Goal: Information Seeking & Learning: Learn about a topic

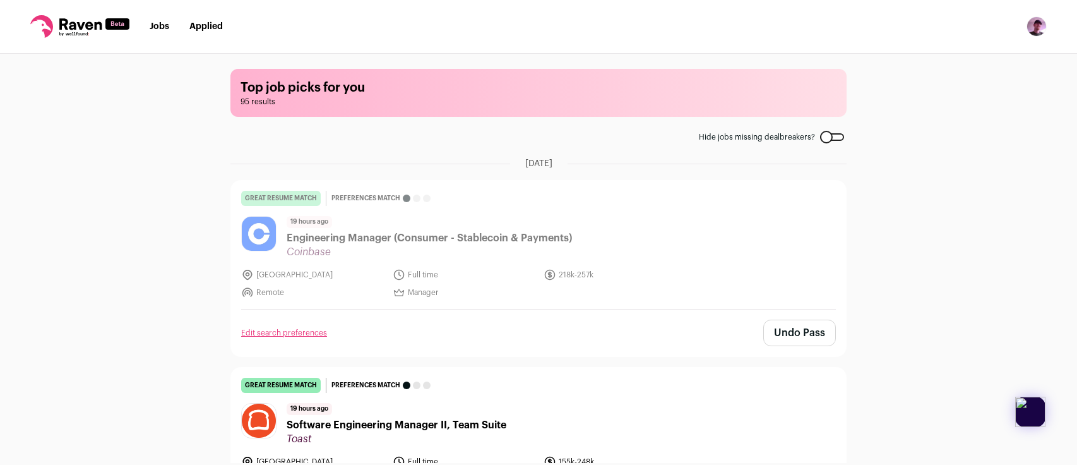
scroll to position [314, 0]
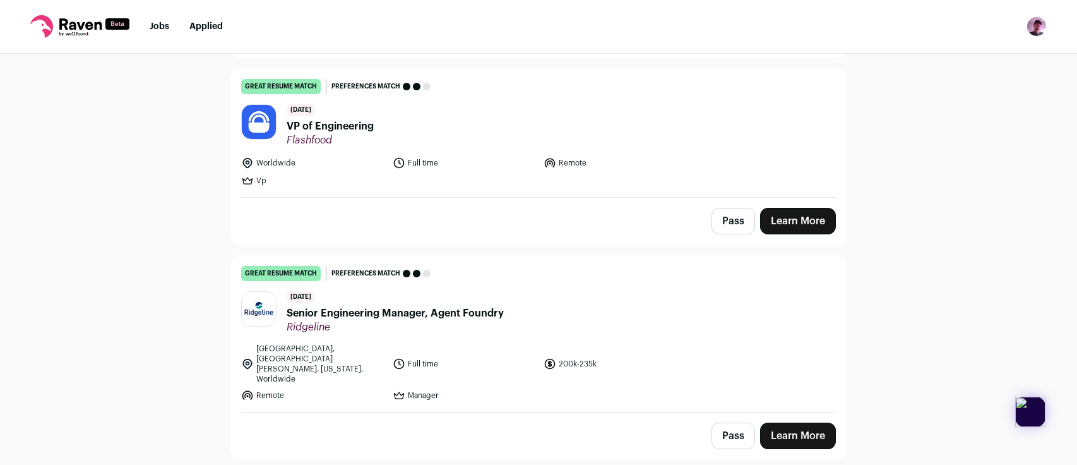
scroll to position [471, 0]
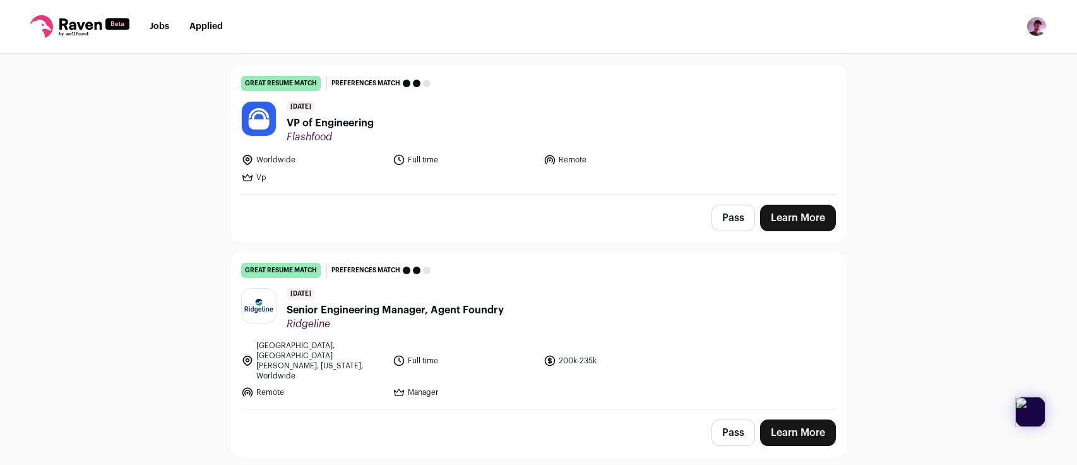
click at [347, 113] on div "2 days ago VP of Engineering Flashfood" at bounding box center [330, 122] width 87 height 42
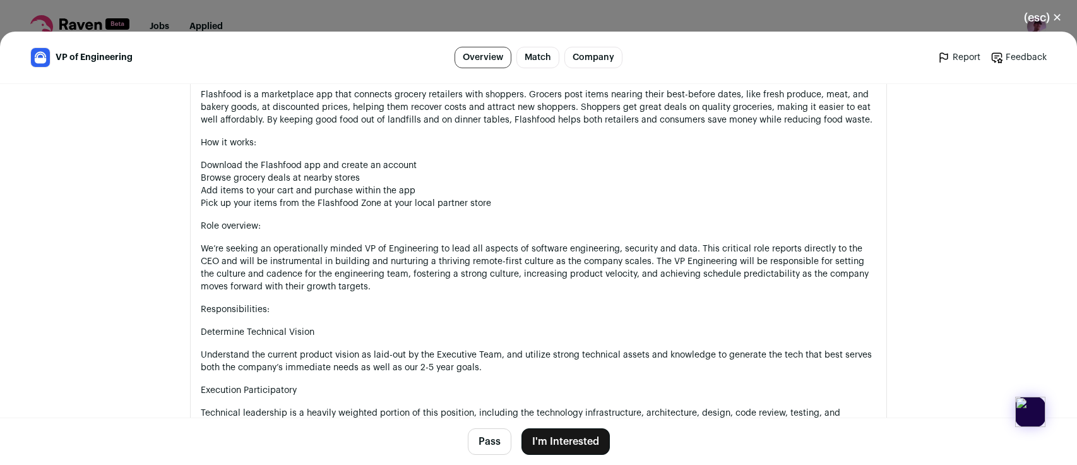
scroll to position [687, 0]
click at [579, 99] on p "Flashfood is a marketplace app that connects grocery retailers with shoppers. G…" at bounding box center [539, 106] width 676 height 38
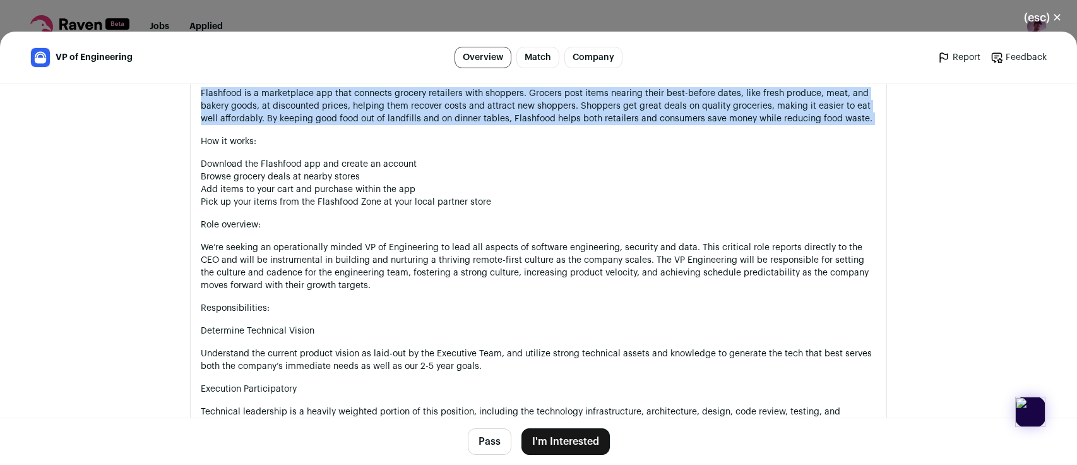
click at [579, 99] on p "Flashfood is a marketplace app that connects grocery retailers with shoppers. G…" at bounding box center [539, 106] width 676 height 38
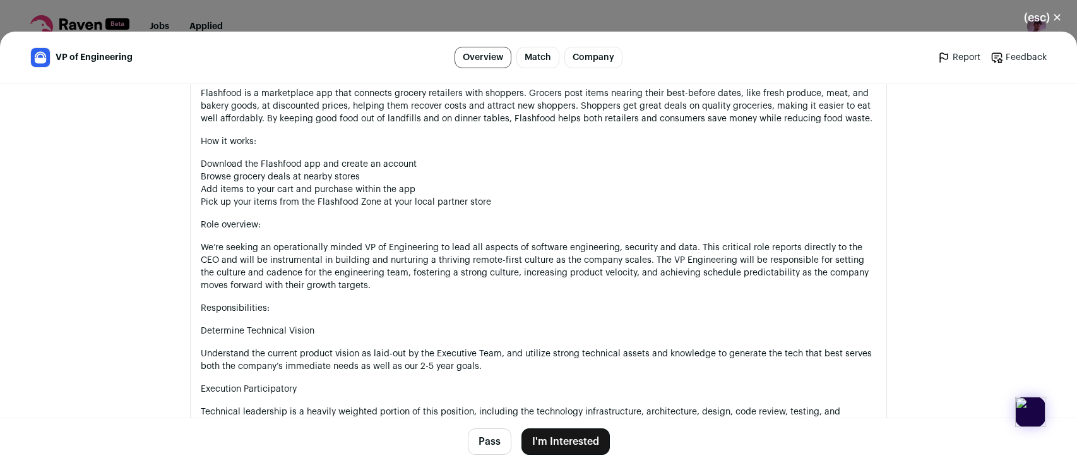
click at [575, 114] on p "Flashfood is a marketplace app that connects grocery retailers with shoppers. G…" at bounding box center [539, 106] width 676 height 38
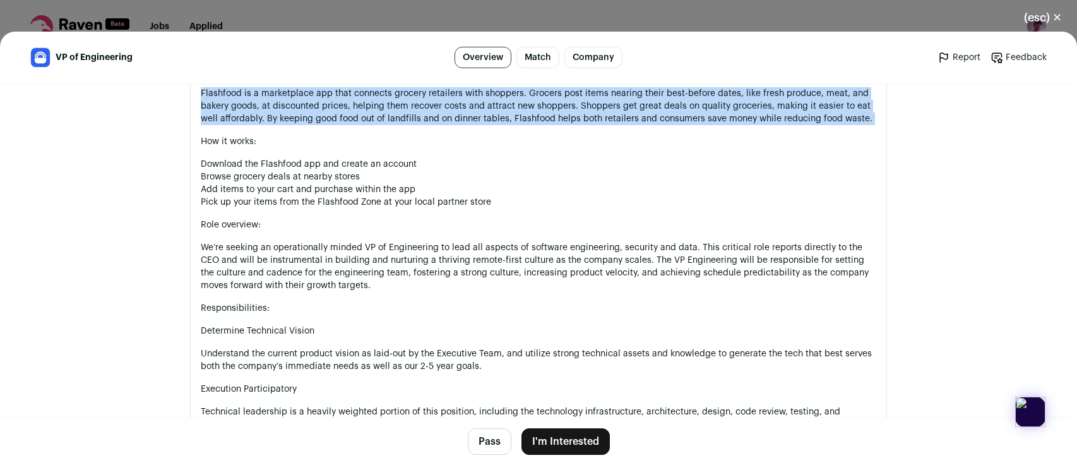
click at [575, 114] on p "Flashfood is a marketplace app that connects grocery retailers with shoppers. G…" at bounding box center [539, 106] width 676 height 38
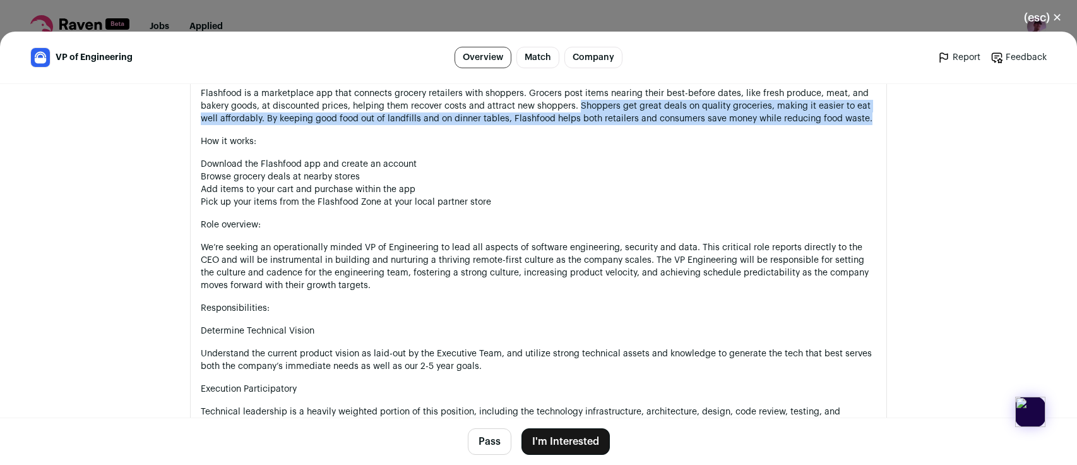
drag, startPoint x: 578, startPoint y: 105, endPoint x: 583, endPoint y: 129, distance: 24.5
click at [583, 129] on div "Job title: VP of Engineering Location: North America, remote (with travel as re…" at bounding box center [539, 422] width 676 height 806
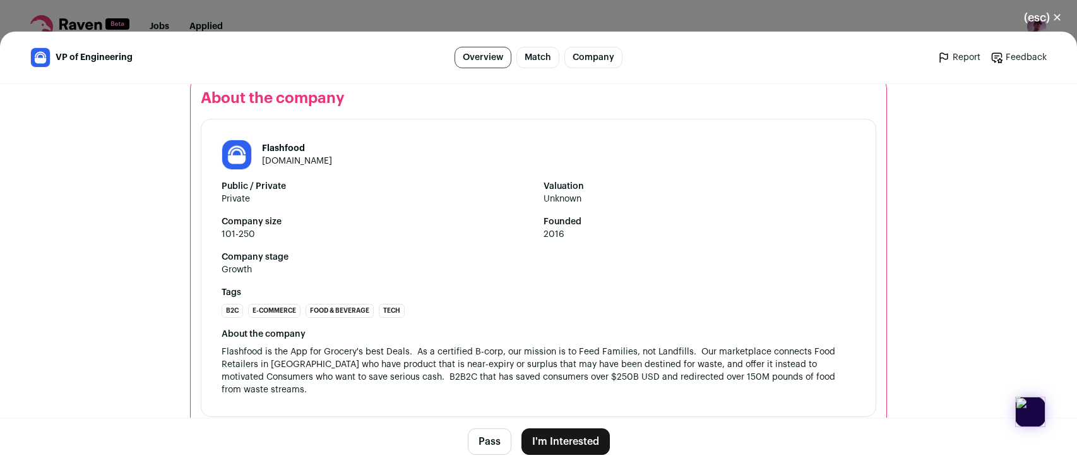
scroll to position [1511, 0]
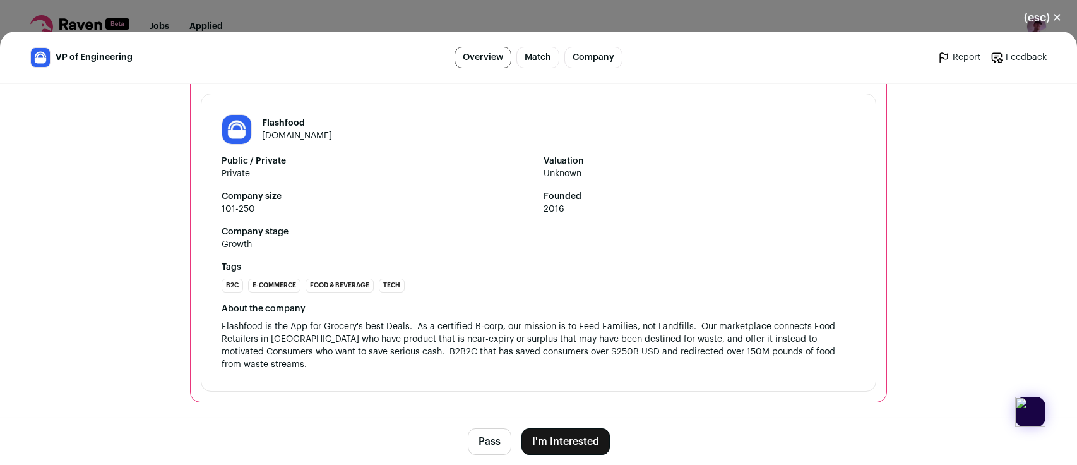
click at [279, 131] on link "flashfood.com" at bounding box center [297, 135] width 70 height 9
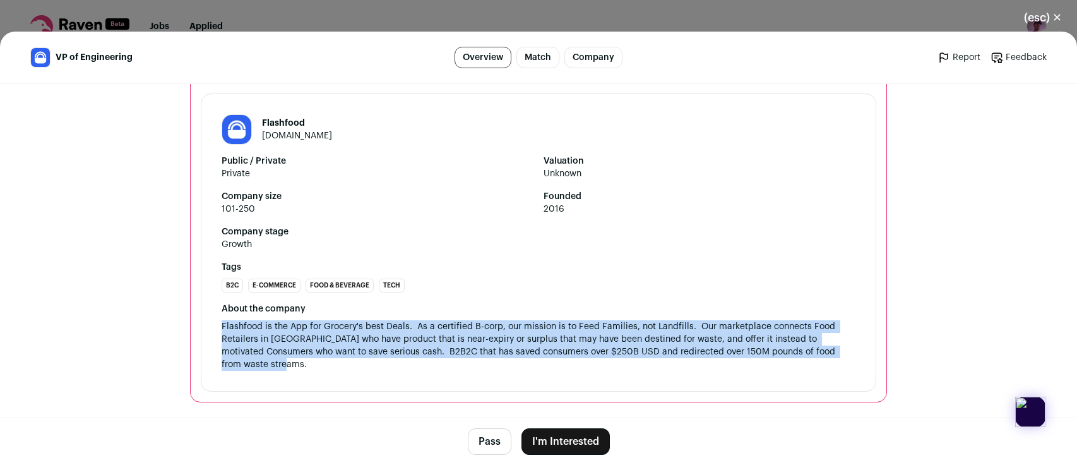
drag, startPoint x: 756, startPoint y: 367, endPoint x: 764, endPoint y: 306, distance: 61.8
click at [764, 306] on div "About the company Flashfood is the App for Grocery's best Deals. As a certified…" at bounding box center [539, 337] width 634 height 68
click at [764, 306] on div "About the company" at bounding box center [539, 309] width 634 height 13
drag, startPoint x: 764, startPoint y: 306, endPoint x: 762, endPoint y: 364, distance: 58.8
click at [762, 364] on div "About the company Flashfood is the App for Grocery's best Deals. As a certified…" at bounding box center [539, 337] width 634 height 68
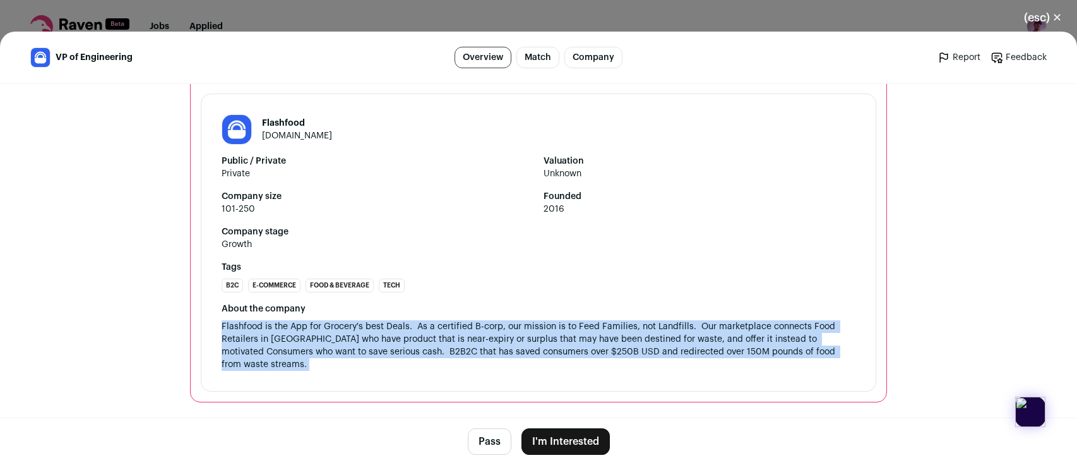
click at [762, 364] on div "About the company Flashfood is the App for Grocery's best Deals. As a certified…" at bounding box center [539, 337] width 634 height 68
drag, startPoint x: 762, startPoint y: 364, endPoint x: 769, endPoint y: 313, distance: 51.7
click at [769, 313] on div "About the company Flashfood is the App for Grocery's best Deals. As a certified…" at bounding box center [539, 337] width 634 height 68
click at [769, 313] on div "About the company" at bounding box center [539, 309] width 634 height 13
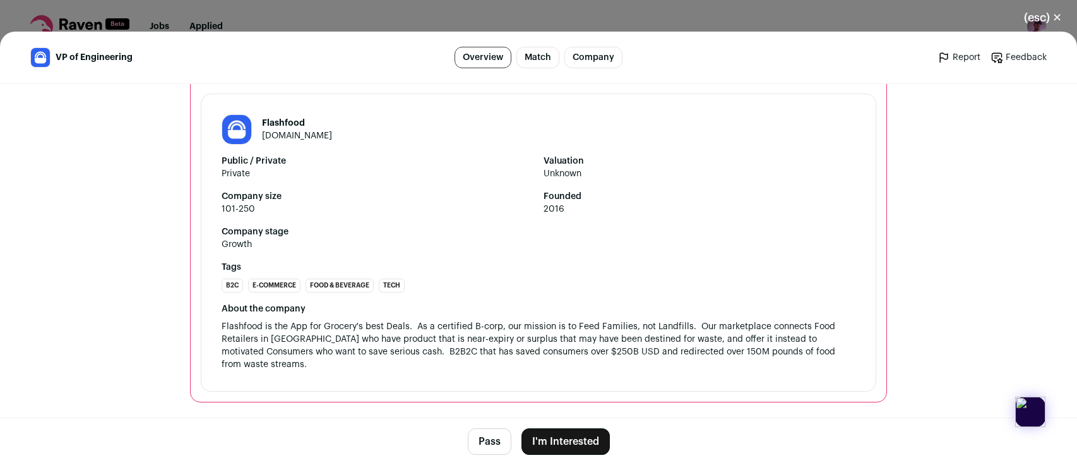
click at [767, 326] on span "Flashfood is the App for Grocery's best Deals. As a certified B-corp, our missi…" at bounding box center [530, 345] width 616 height 47
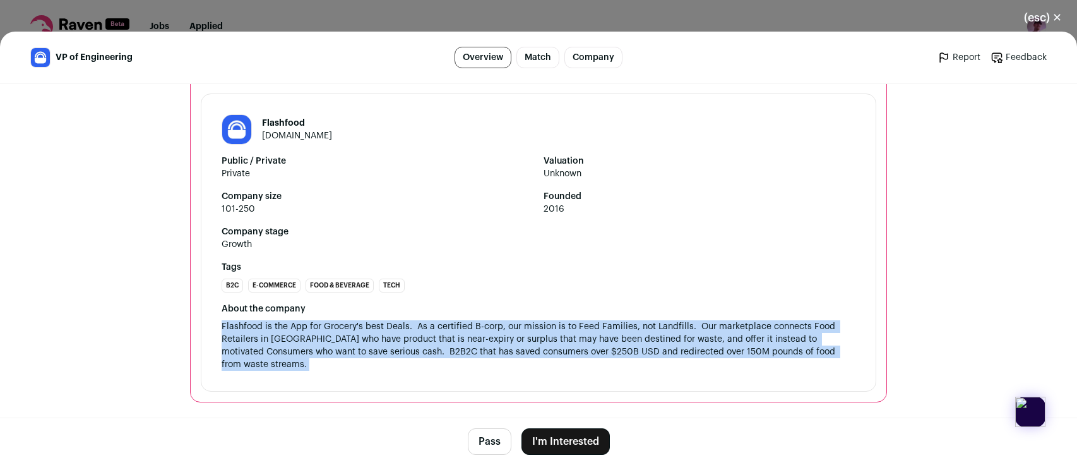
click at [767, 326] on span "Flashfood is the App for Grocery's best Deals. As a certified B-corp, our missi…" at bounding box center [530, 345] width 616 height 47
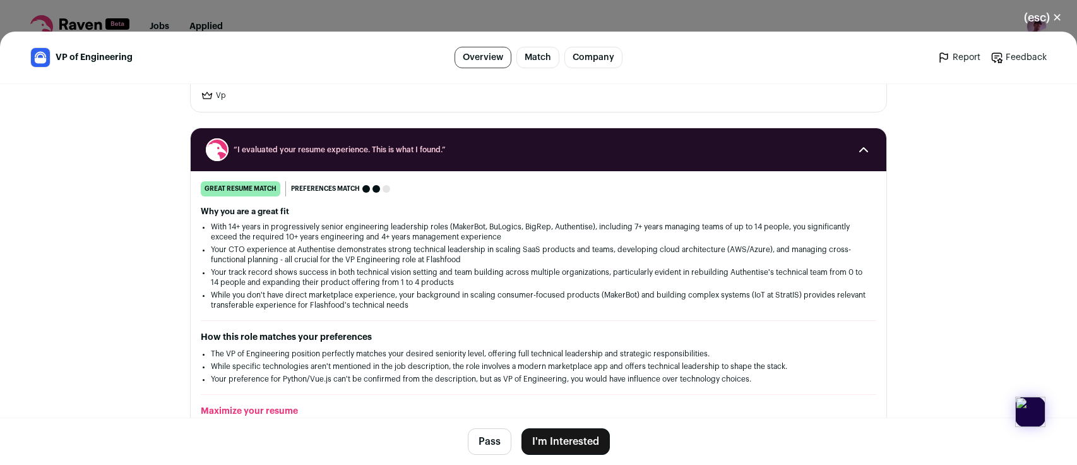
scroll to position [0, 0]
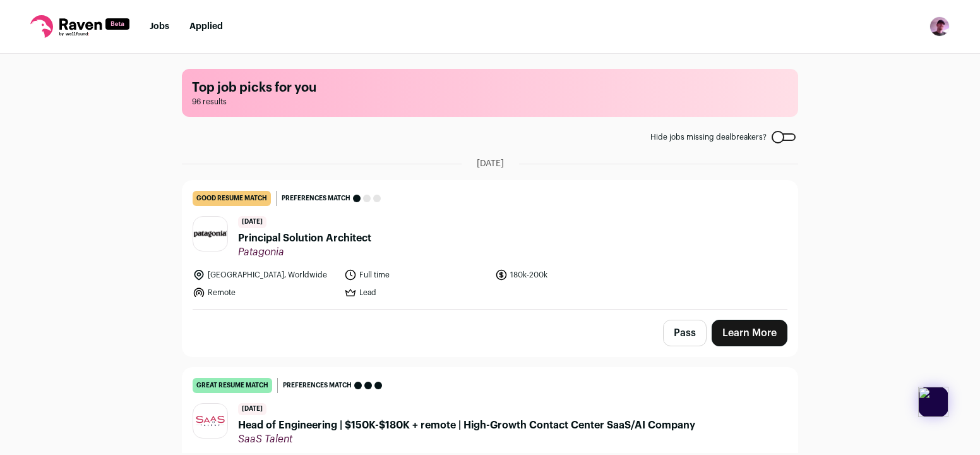
click at [155, 24] on link "Jobs" at bounding box center [160, 26] width 20 height 9
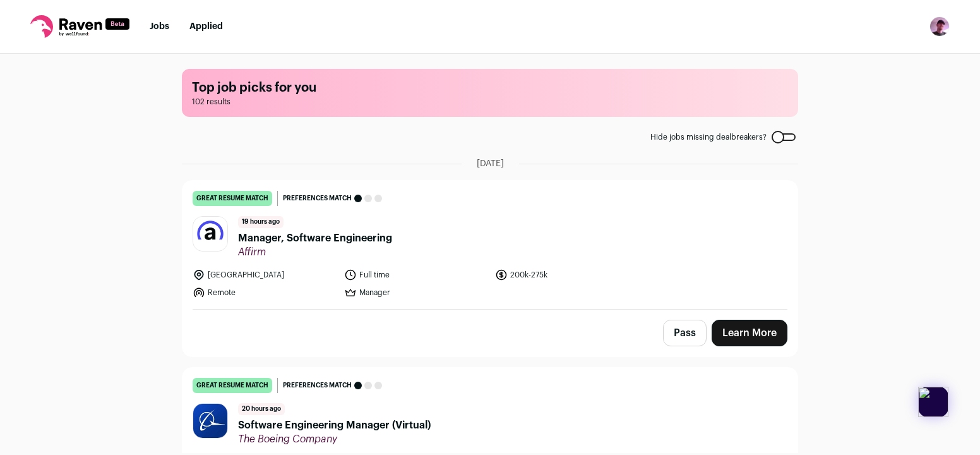
click at [210, 30] on link "Applied" at bounding box center [205, 26] width 33 height 9
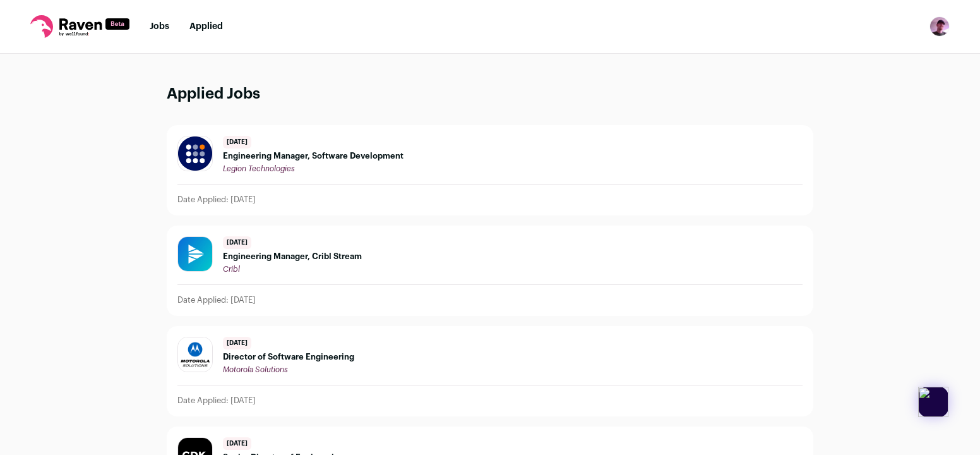
click at [164, 36] on nav "Jobs Applied Settings Notifications Preferences Resume Subscription FAQs Logout" at bounding box center [490, 27] width 980 height 54
click at [164, 28] on link "Jobs" at bounding box center [160, 26] width 20 height 9
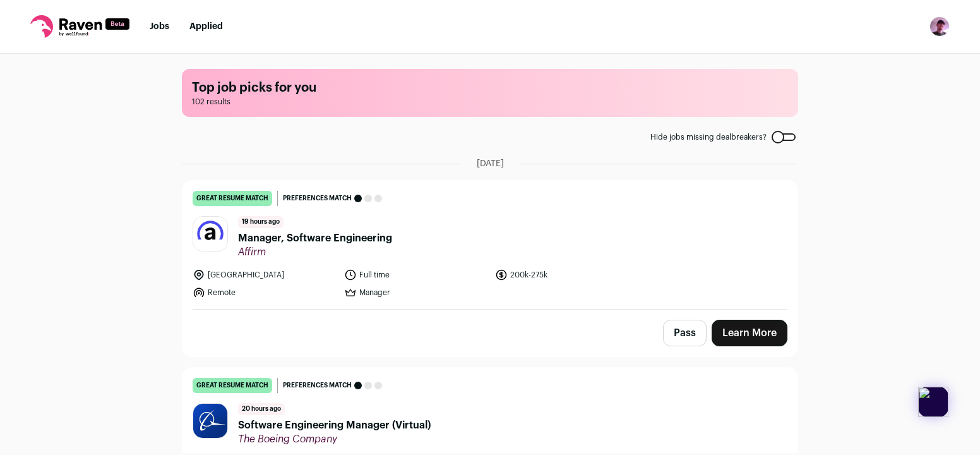
click at [347, 227] on div "19 hours ago Manager, Software Engineering Affirm" at bounding box center [315, 237] width 154 height 42
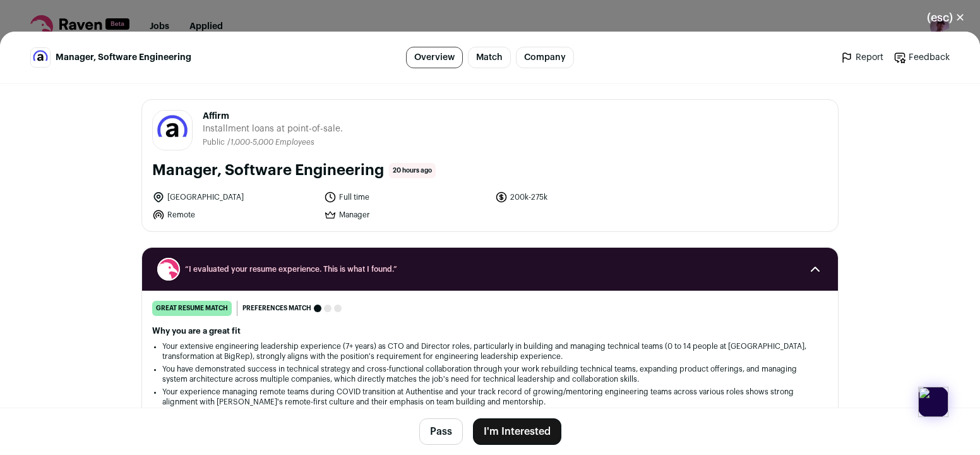
click at [950, 13] on button "(esc) ✕" at bounding box center [946, 18] width 68 height 28
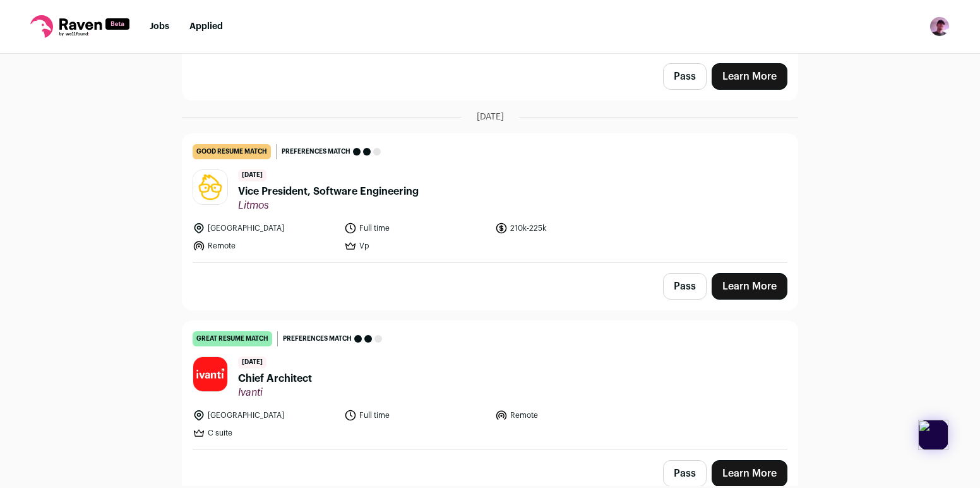
scroll to position [444, 0]
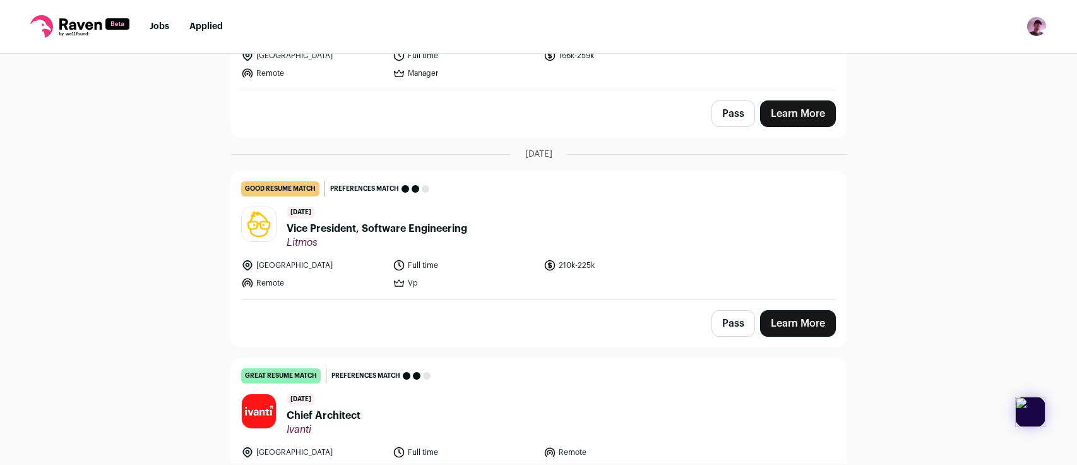
scroll to position [411, 0]
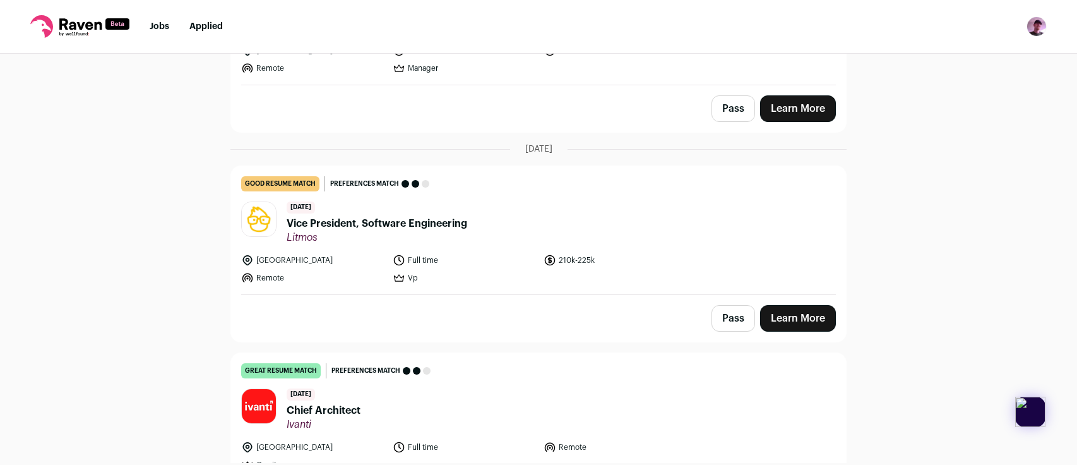
click at [604, 231] on header "1 day ago Vice President, Software Engineering Litmos" at bounding box center [538, 222] width 595 height 42
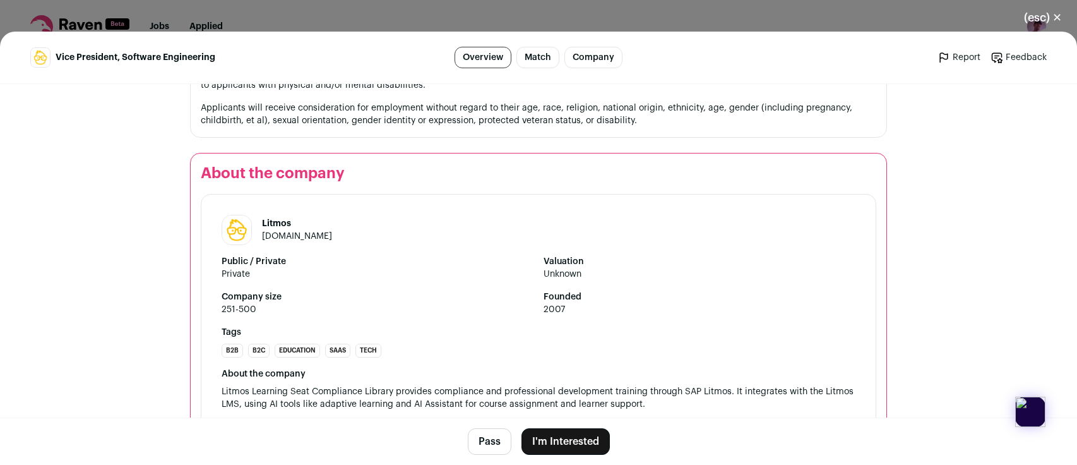
scroll to position [1644, 0]
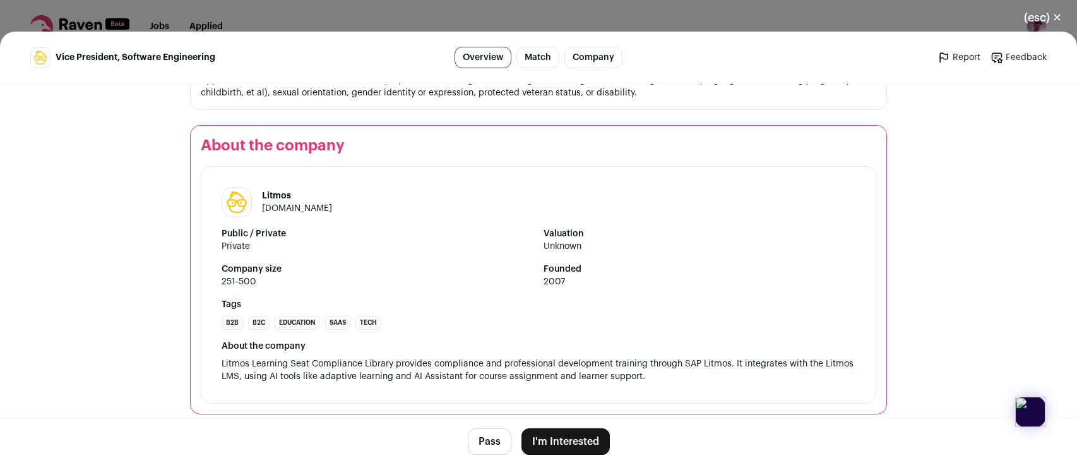
click at [284, 204] on link "litmos.com" at bounding box center [297, 208] width 70 height 9
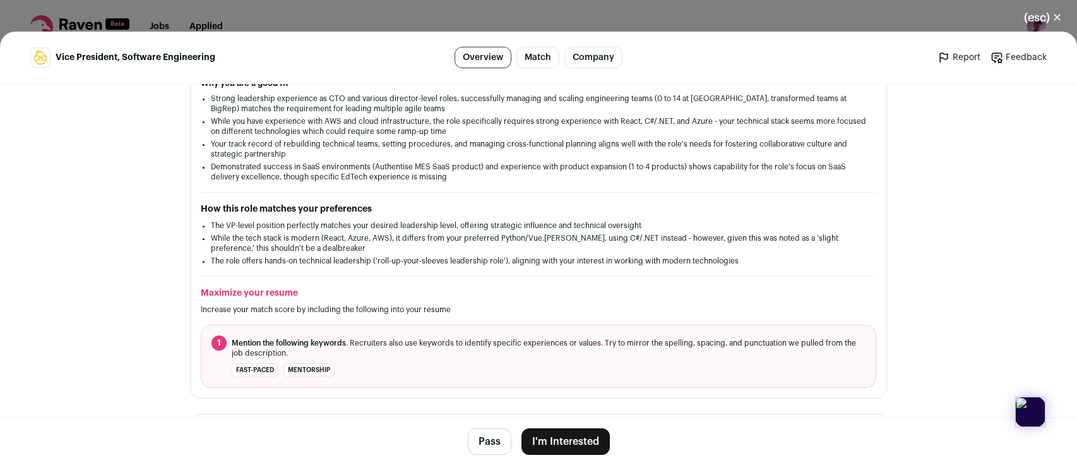
scroll to position [0, 0]
